Goal: Task Accomplishment & Management: Manage account settings

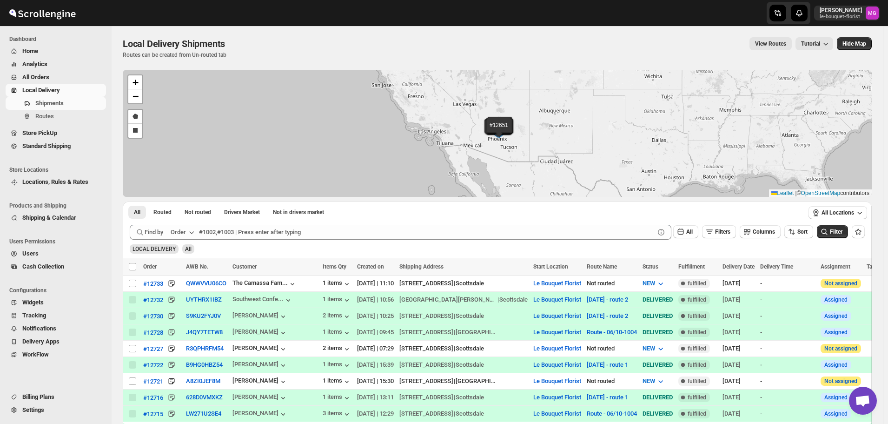
click at [52, 82] on button "All Orders" at bounding box center [56, 77] width 100 height 13
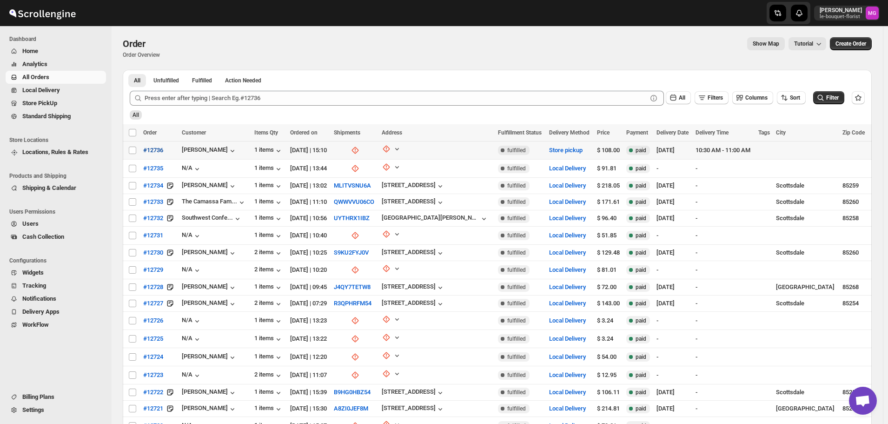
click at [153, 147] on span "#12736" at bounding box center [153, 150] width 20 height 9
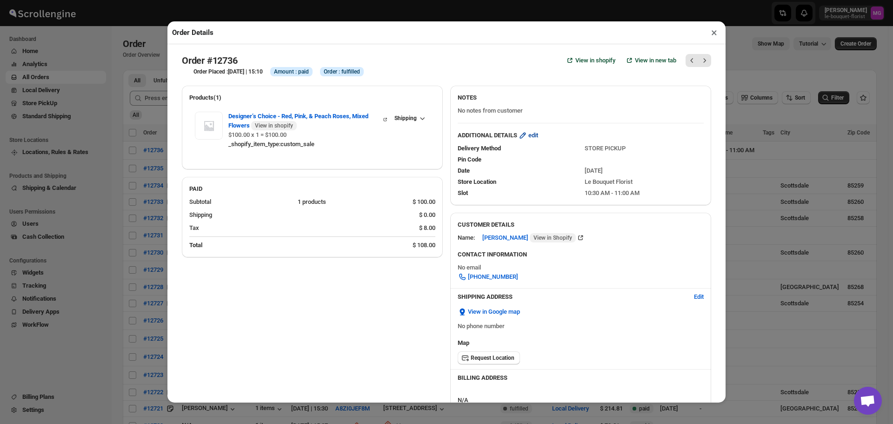
click at [521, 140] on icon "button" at bounding box center [522, 135] width 9 height 9
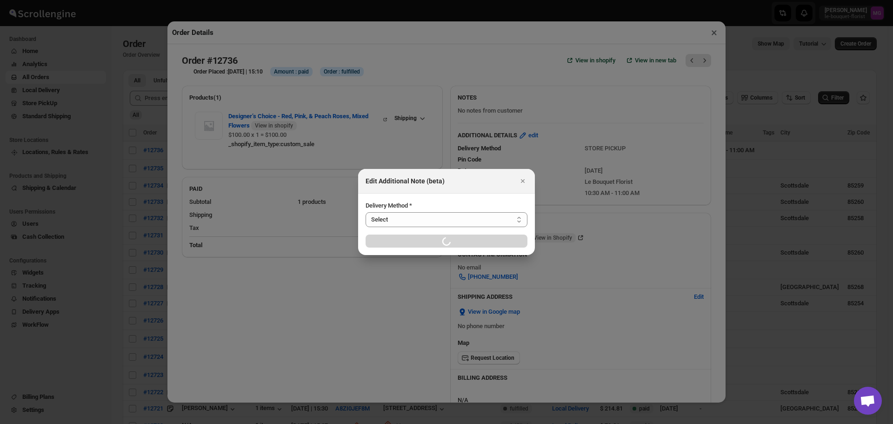
select select "STORE_PICKUP"
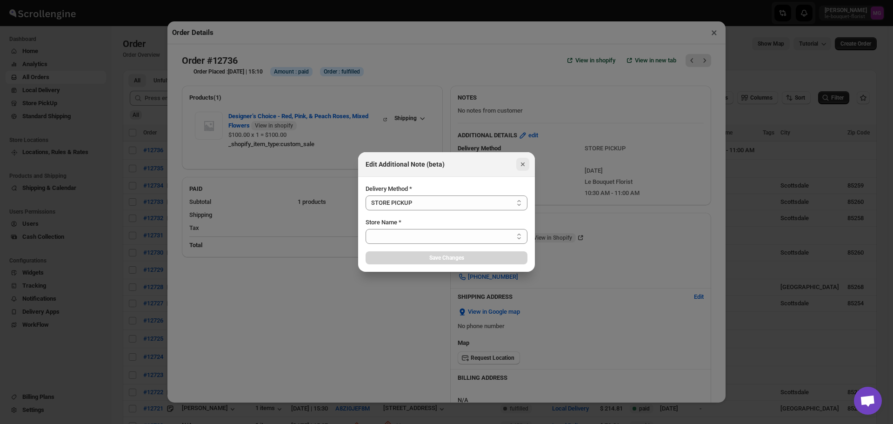
click at [526, 163] on icon "Close" at bounding box center [522, 164] width 9 height 9
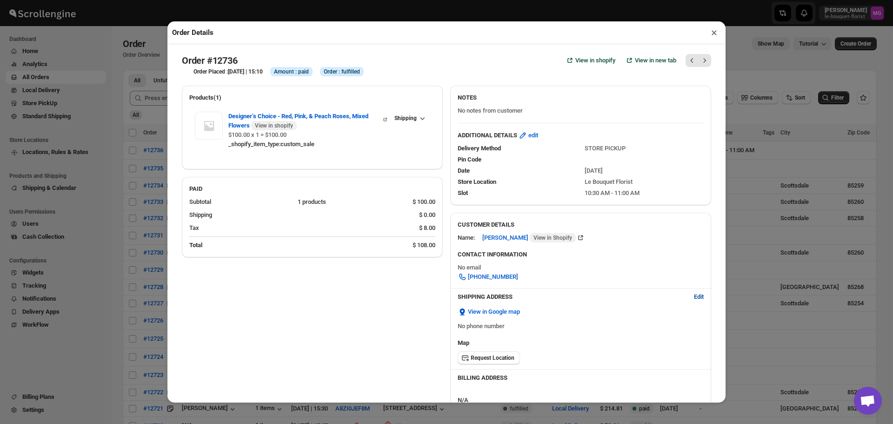
click at [694, 296] on span "Edit" at bounding box center [699, 296] width 10 height 9
select select "US"
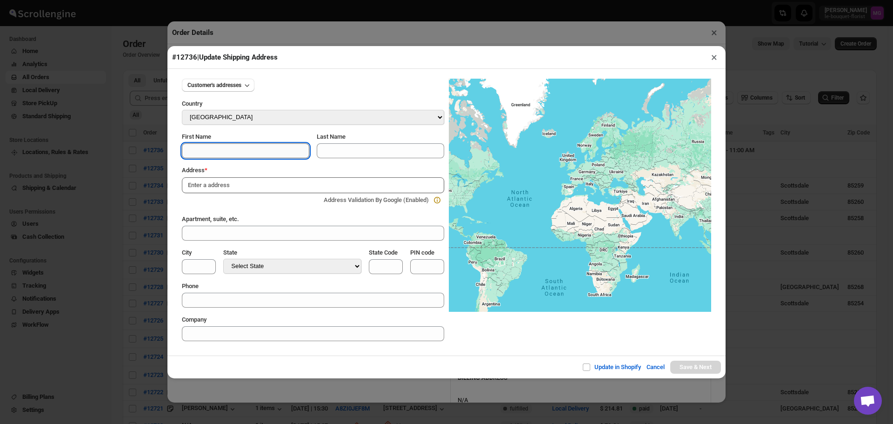
click at [221, 154] on input "First Name" at bounding box center [245, 150] width 127 height 15
type input "[PERSON_NAME]"
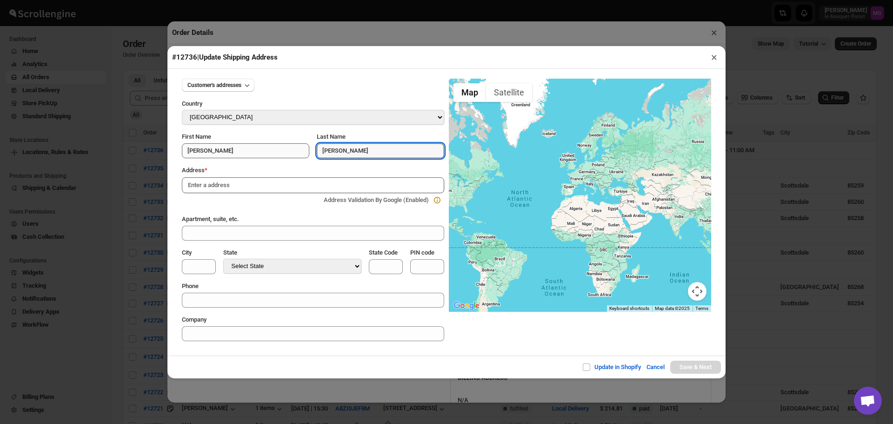
type input "[PERSON_NAME]"
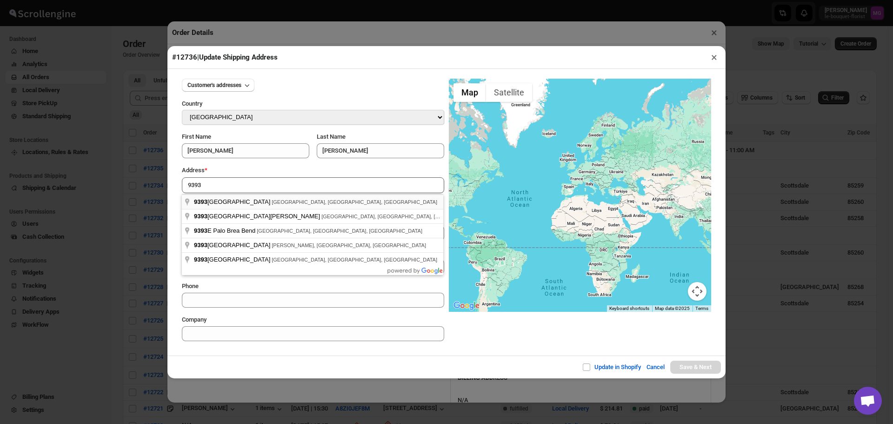
type input "[STREET_ADDRESS]"
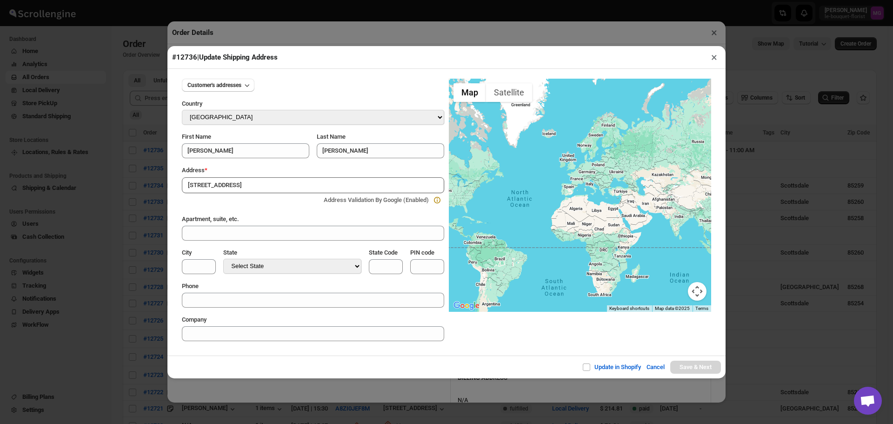
type input "[GEOGRAPHIC_DATA]"
select select "[US_STATE]"
type input "AZ"
type input "85258"
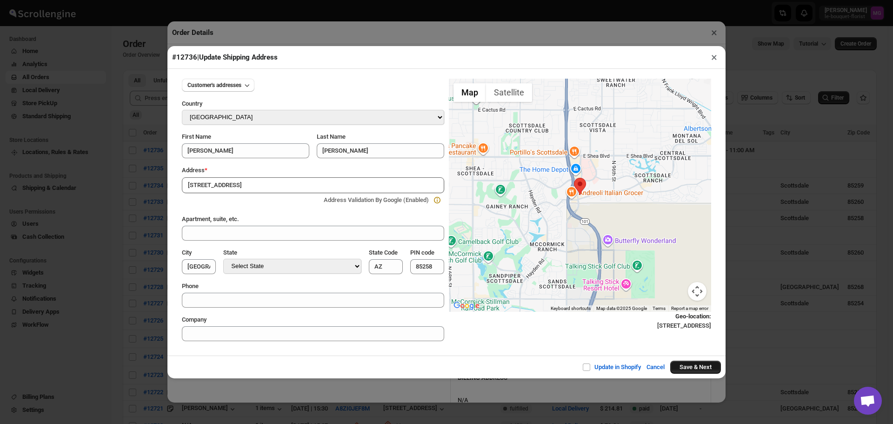
click at [706, 363] on button "Save & Next" at bounding box center [695, 366] width 51 height 13
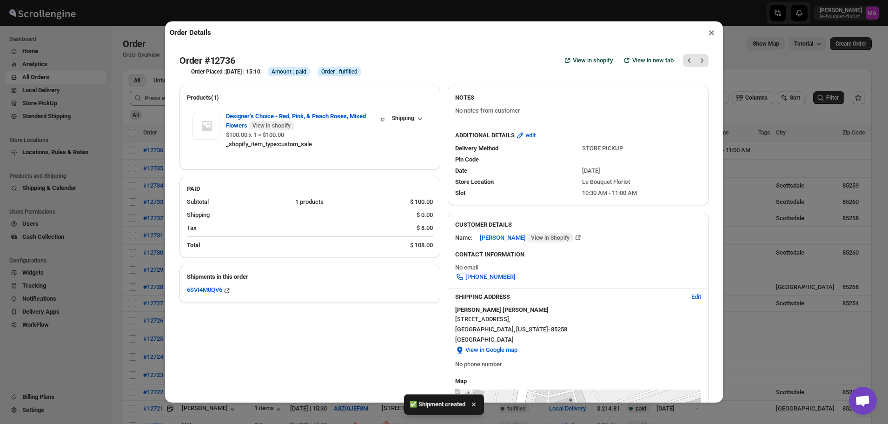
click at [708, 31] on button "×" at bounding box center [711, 32] width 13 height 13
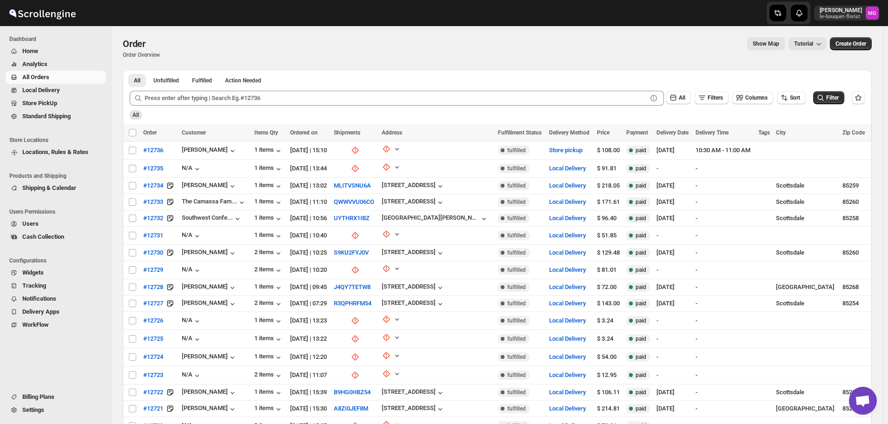
click at [41, 103] on span "Store PickUp" at bounding box center [39, 103] width 35 height 7
